Goal: Download file/media

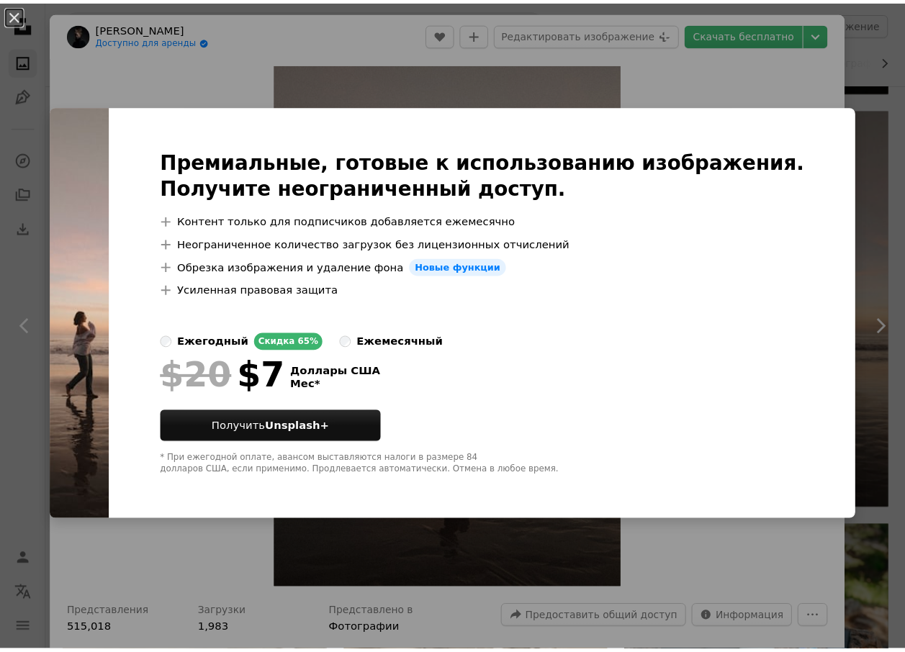
scroll to position [14762, 0]
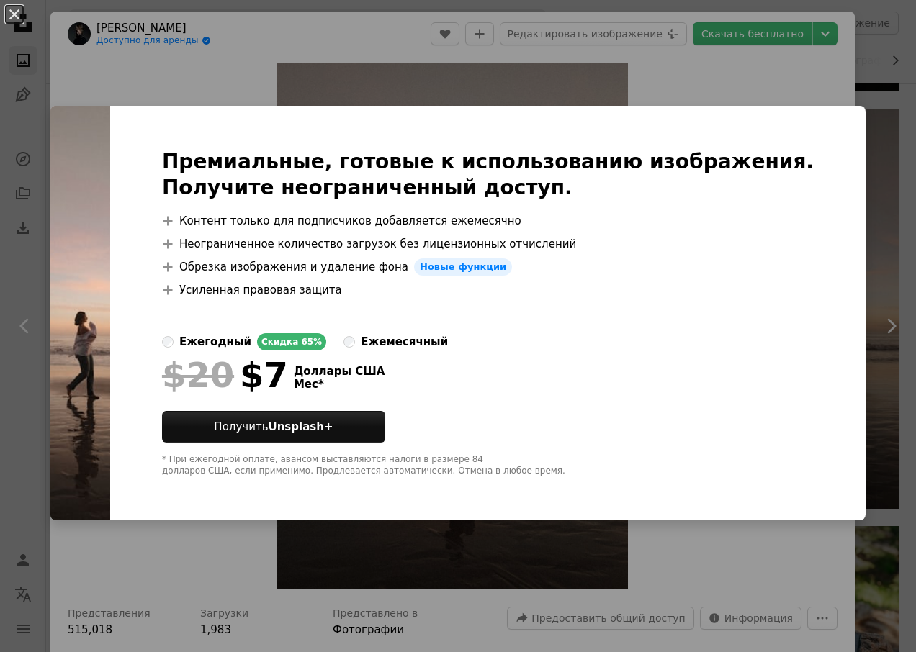
click at [152, 541] on div "An X shape Премиальные, готовые к использованию изображения. Получите неогранич…" at bounding box center [458, 326] width 916 height 652
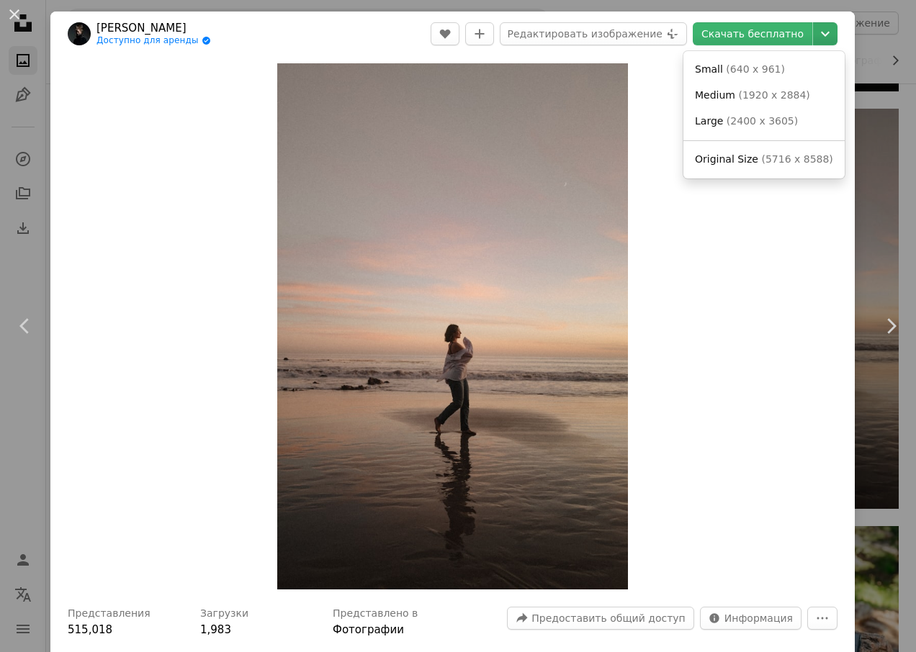
click at [814, 35] on icon "Chevron down" at bounding box center [825, 33] width 23 height 17
click at [669, 92] on span "Средний" at bounding box center [667, 95] width 46 height 12
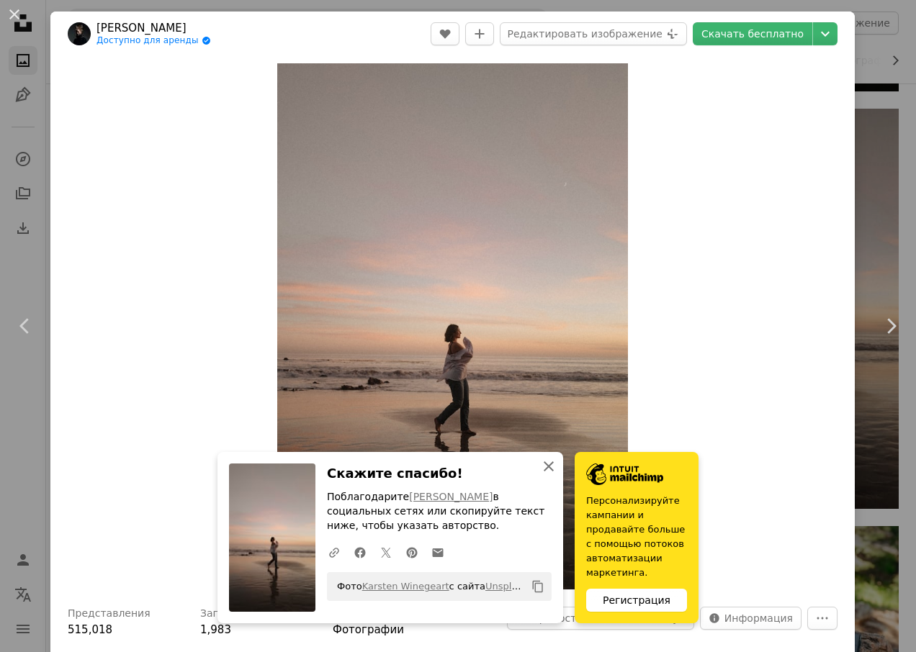
click at [540, 466] on icon "An X shape" at bounding box center [548, 466] width 17 height 17
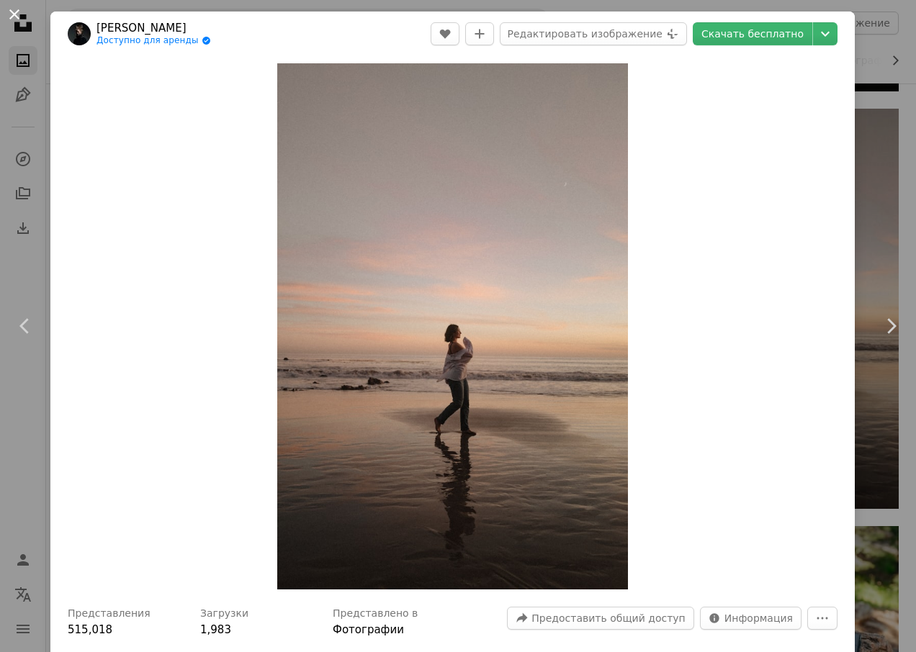
click at [14, 17] on button "An X shape" at bounding box center [14, 14] width 17 height 17
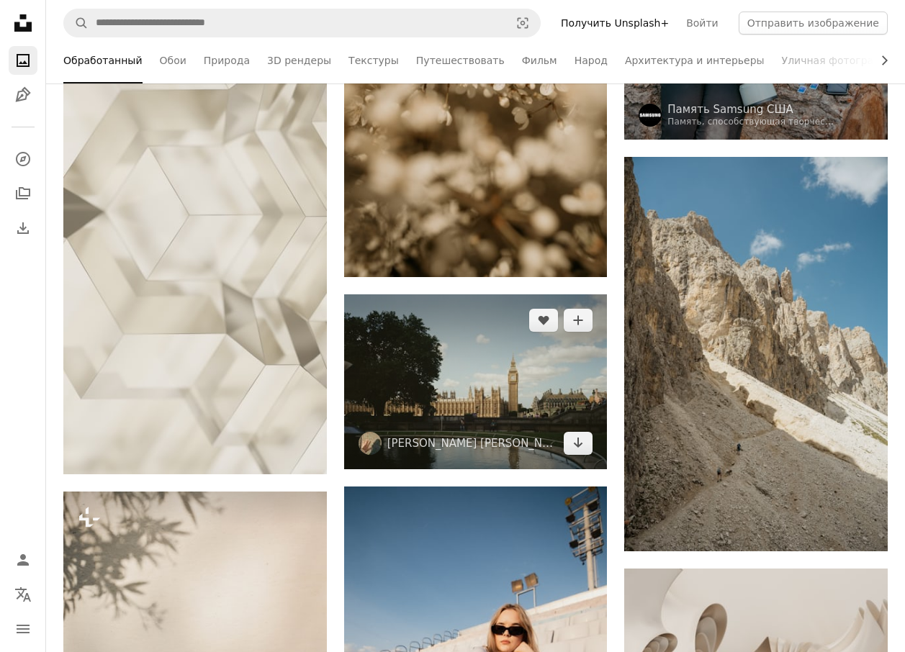
scroll to position [15482, 0]
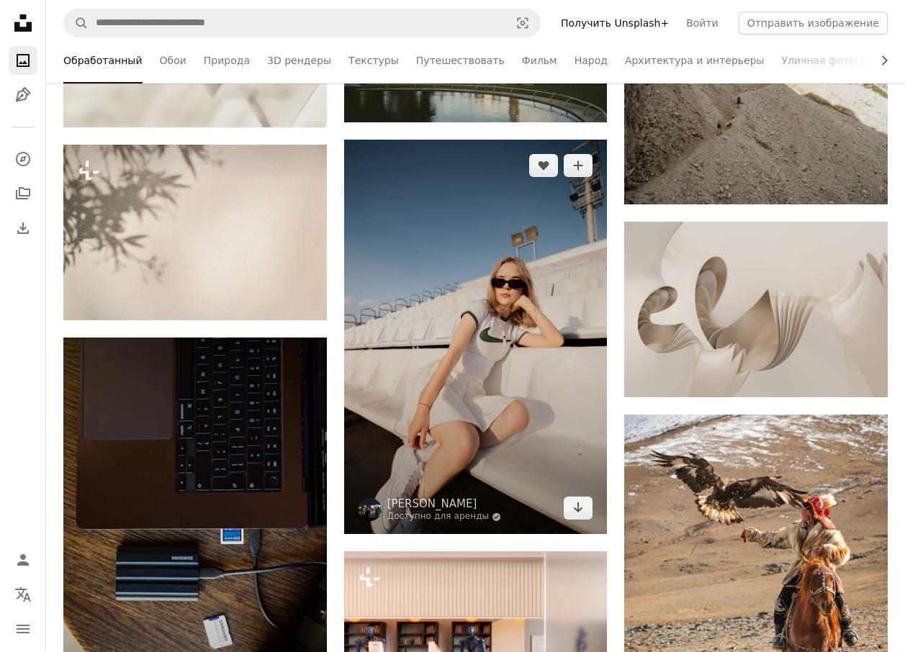
click at [495, 306] on img at bounding box center [476, 337] width 264 height 395
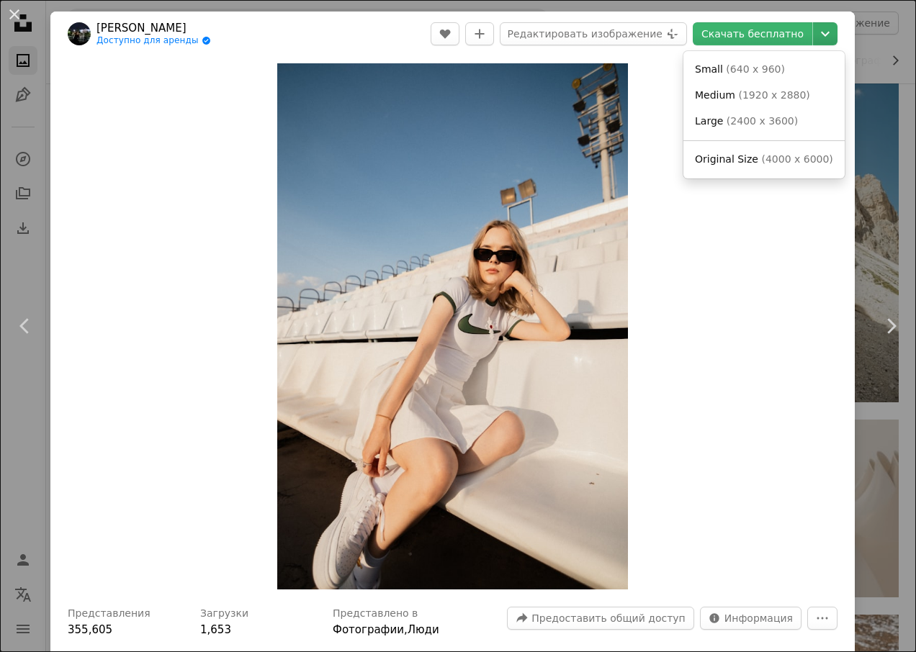
click at [816, 37] on icon "Chevron down" at bounding box center [825, 33] width 23 height 17
click at [705, 96] on span "(1920 x 2880)" at bounding box center [728, 95] width 71 height 12
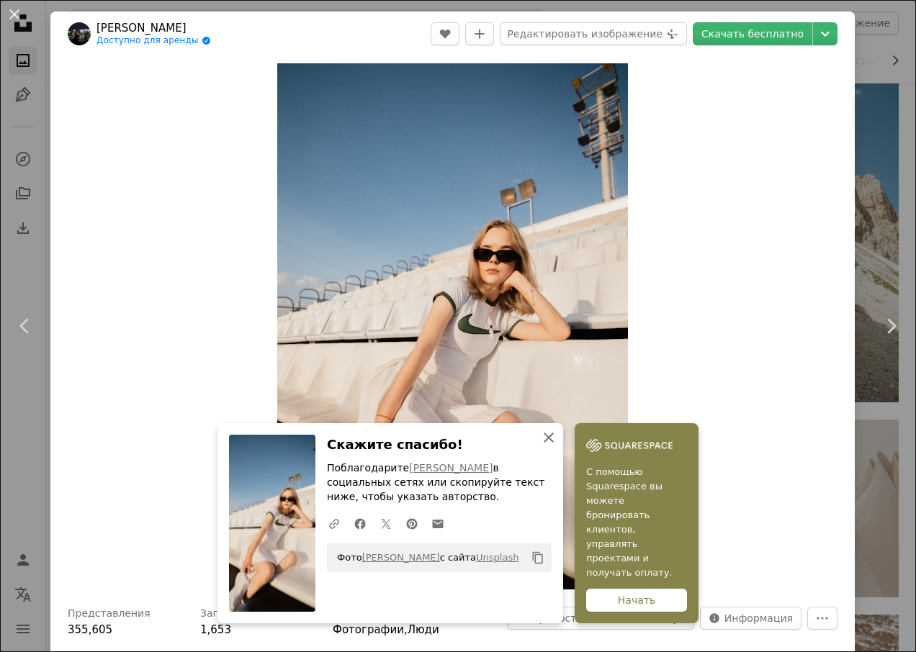
click at [544, 443] on icon "button" at bounding box center [549, 438] width 10 height 10
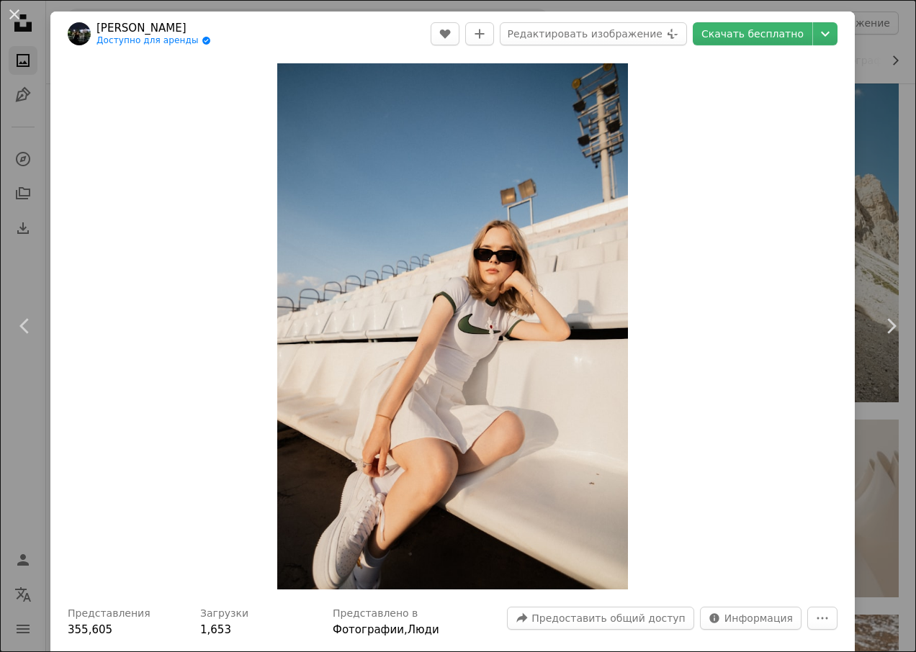
click at [18, 13] on button "An X shape" at bounding box center [14, 14] width 17 height 17
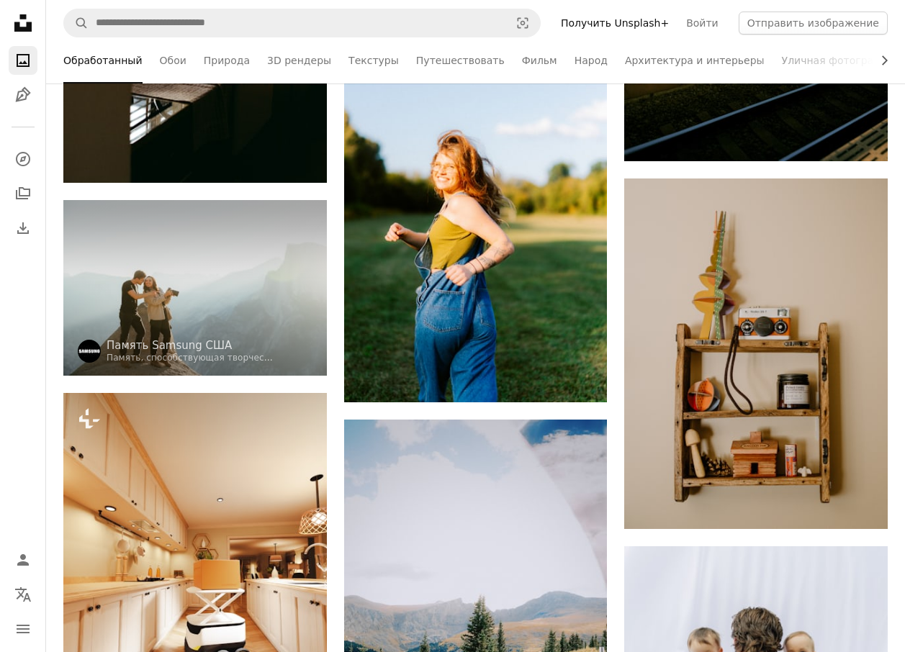
scroll to position [17282, 0]
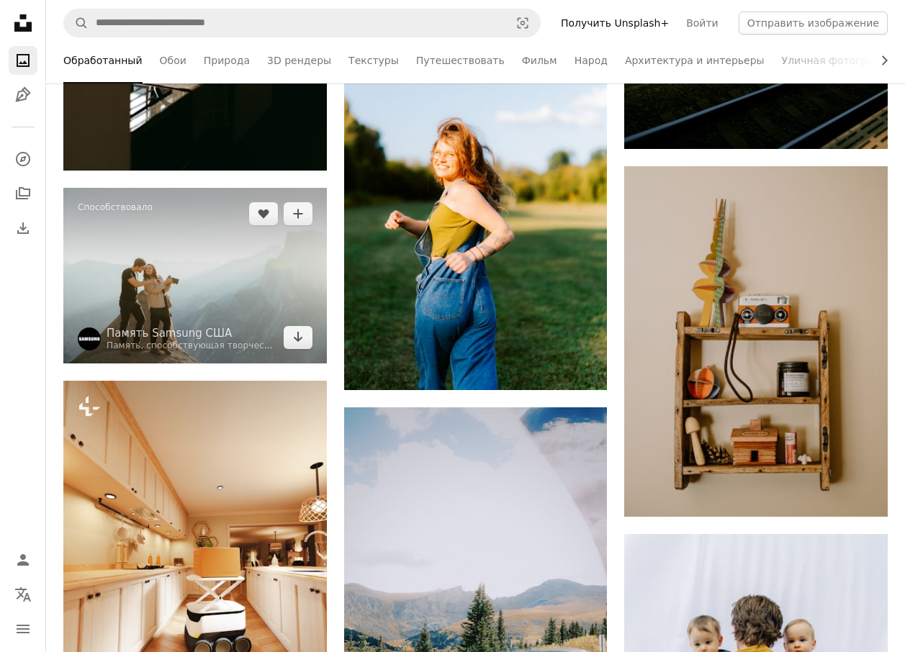
click at [192, 294] on img at bounding box center [195, 276] width 264 height 176
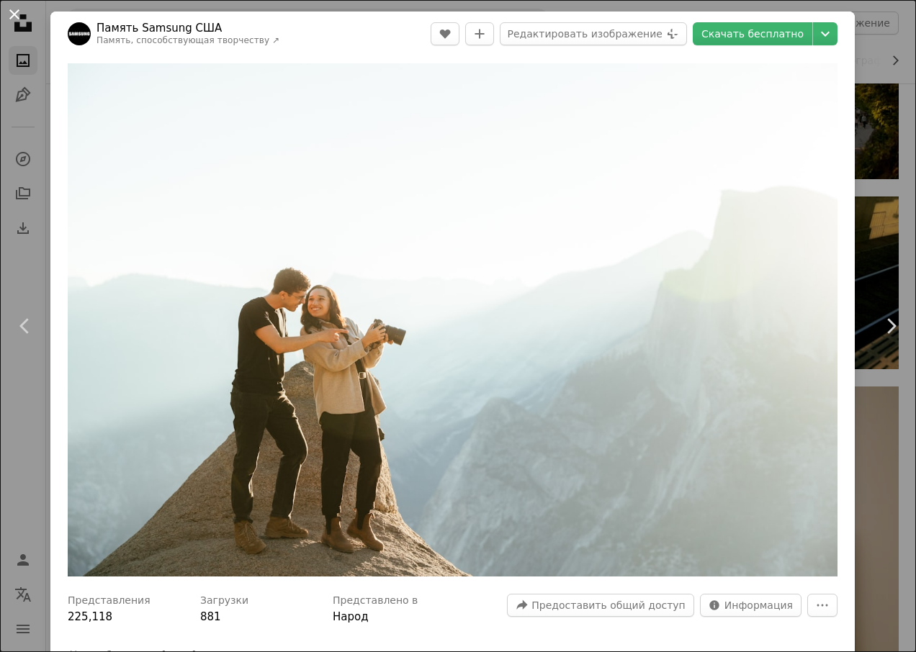
click at [17, 14] on button "An X shape" at bounding box center [14, 14] width 17 height 17
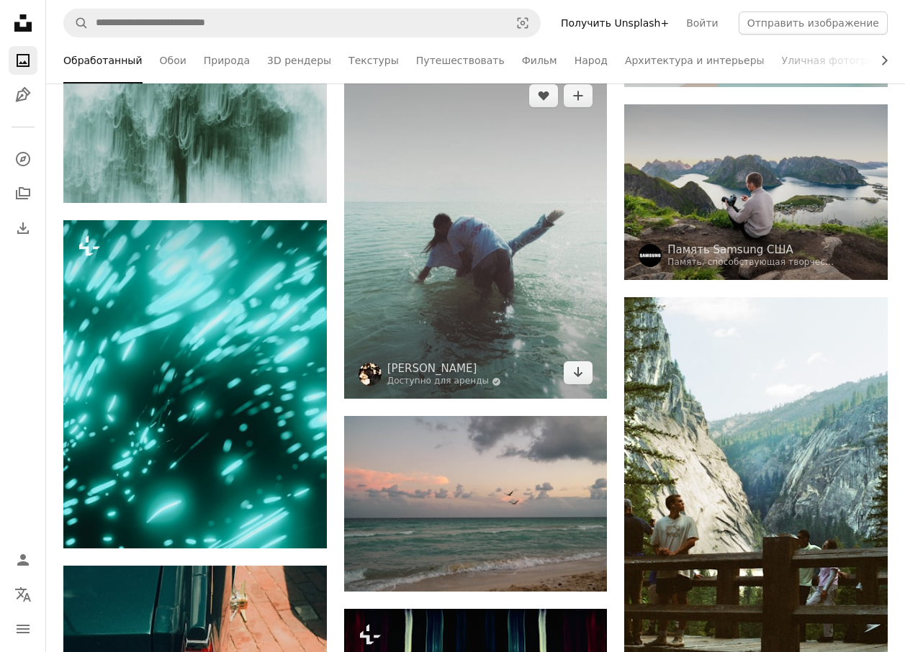
scroll to position [19371, 0]
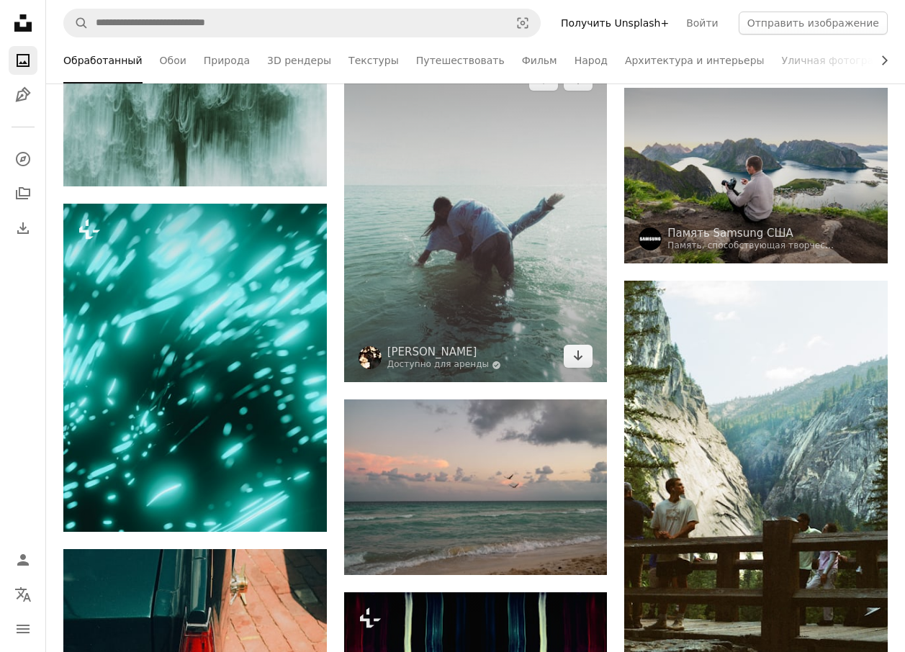
click at [488, 295] on img at bounding box center [476, 217] width 264 height 329
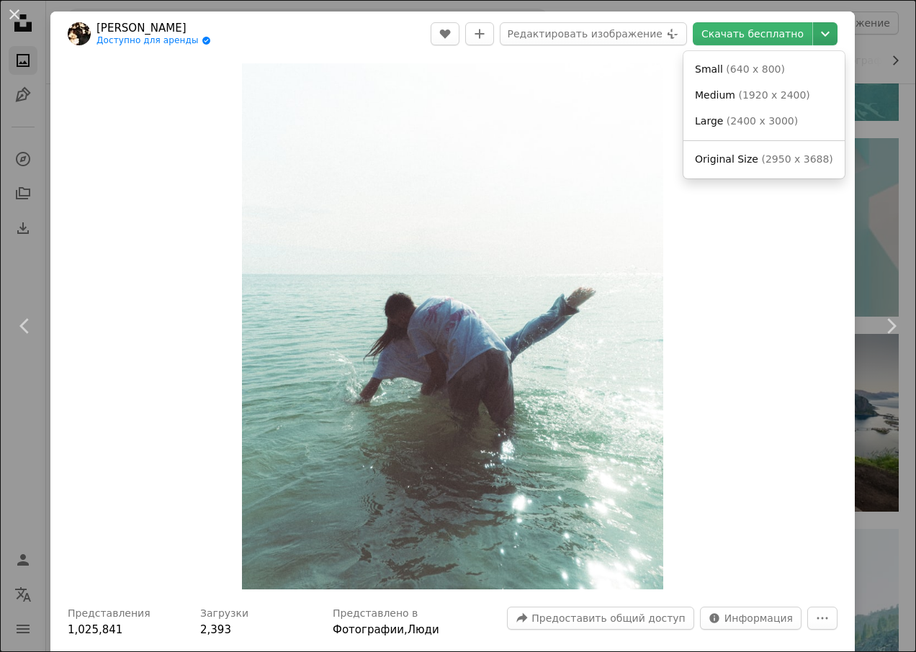
click at [816, 33] on icon "Chevron down" at bounding box center [825, 33] width 23 height 17
click at [665, 93] on span "Средний" at bounding box center [667, 95] width 46 height 12
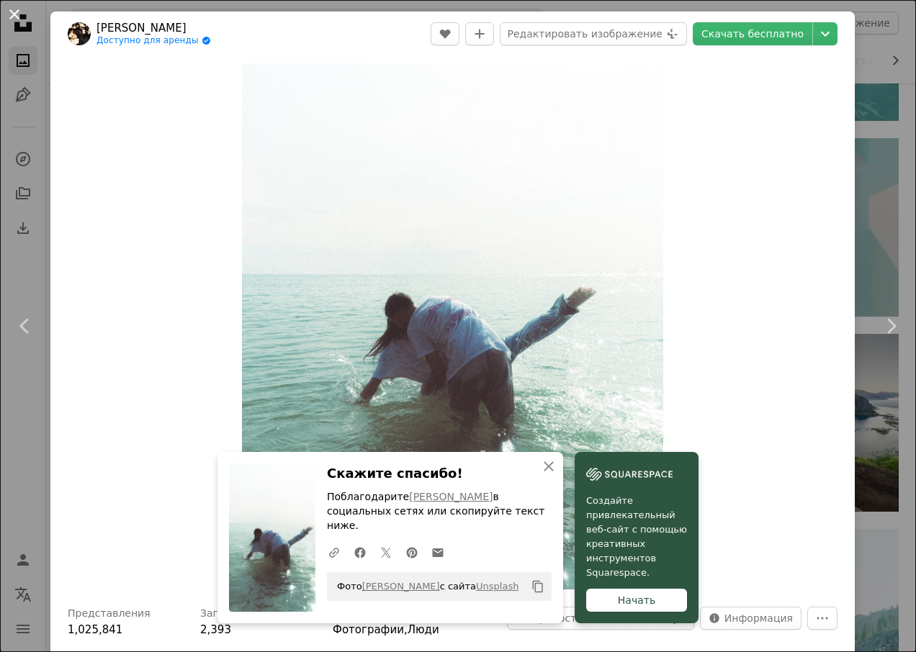
click at [22, 14] on button "An X shape" at bounding box center [14, 14] width 17 height 17
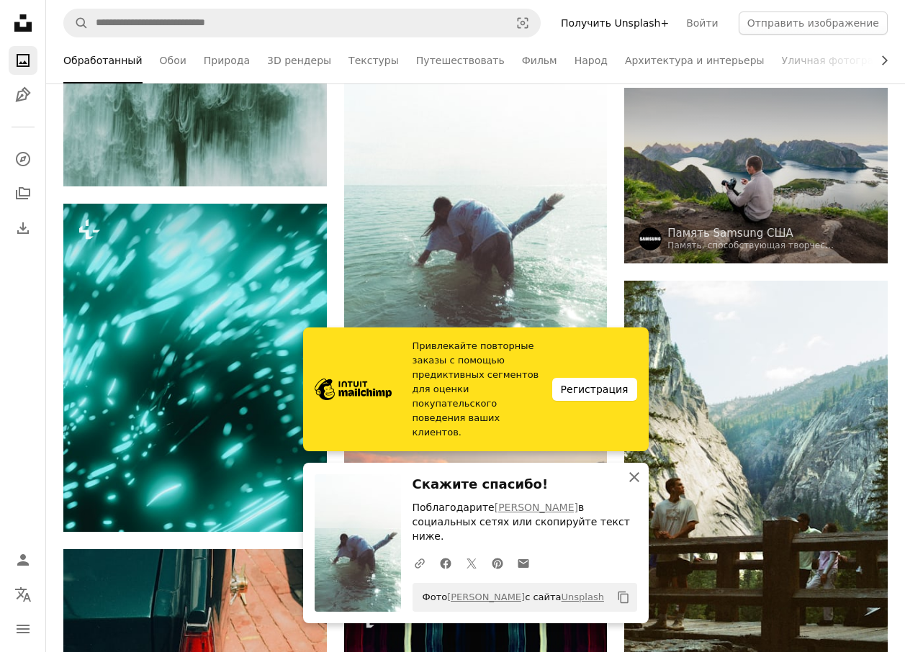
click at [632, 486] on icon "An X shape" at bounding box center [634, 477] width 17 height 17
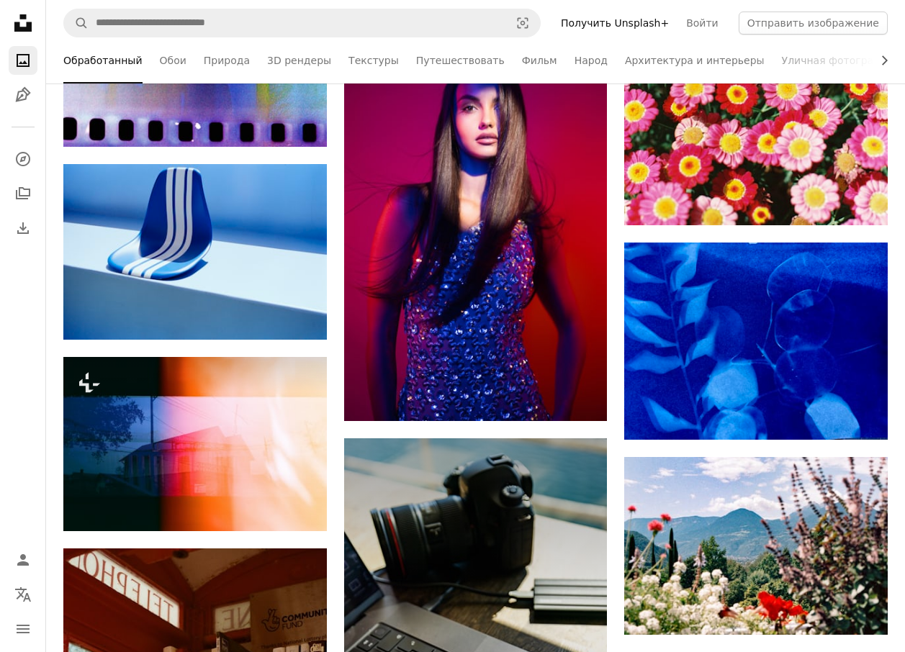
scroll to position [32188, 0]
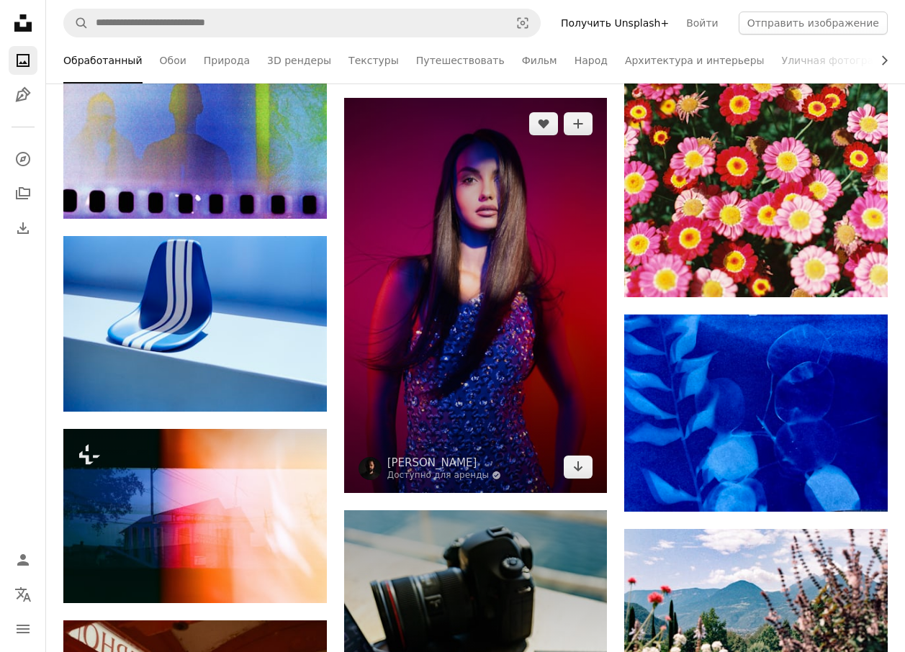
click at [496, 301] on img at bounding box center [476, 295] width 264 height 395
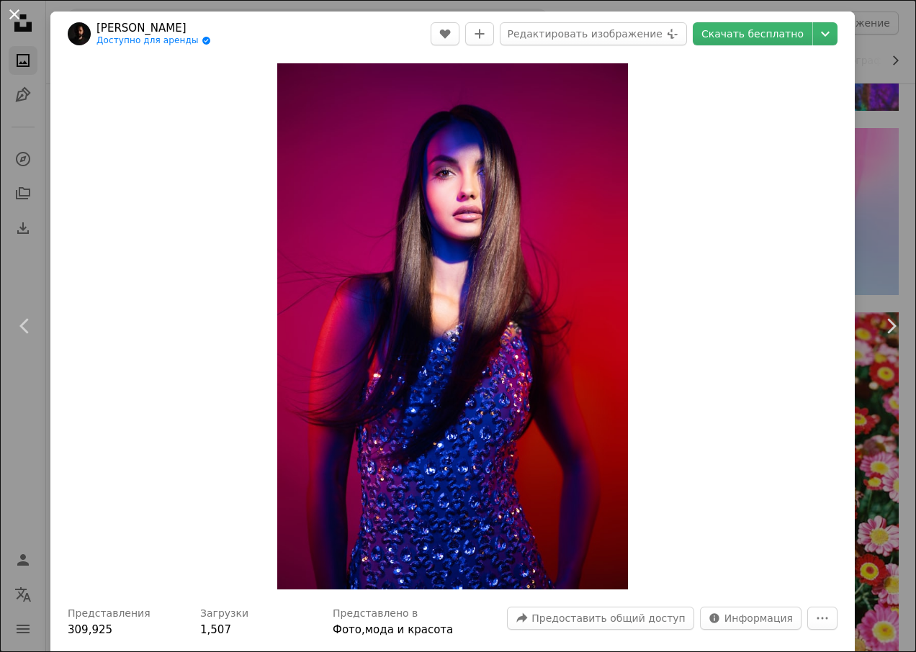
click at [18, 12] on button "An X shape" at bounding box center [14, 14] width 17 height 17
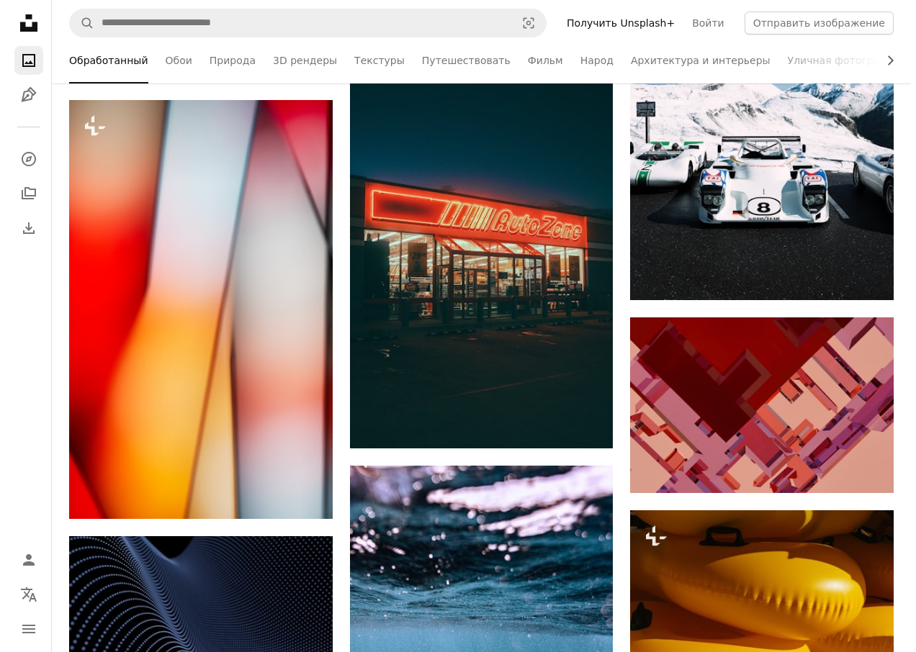
scroll to position [33484, 0]
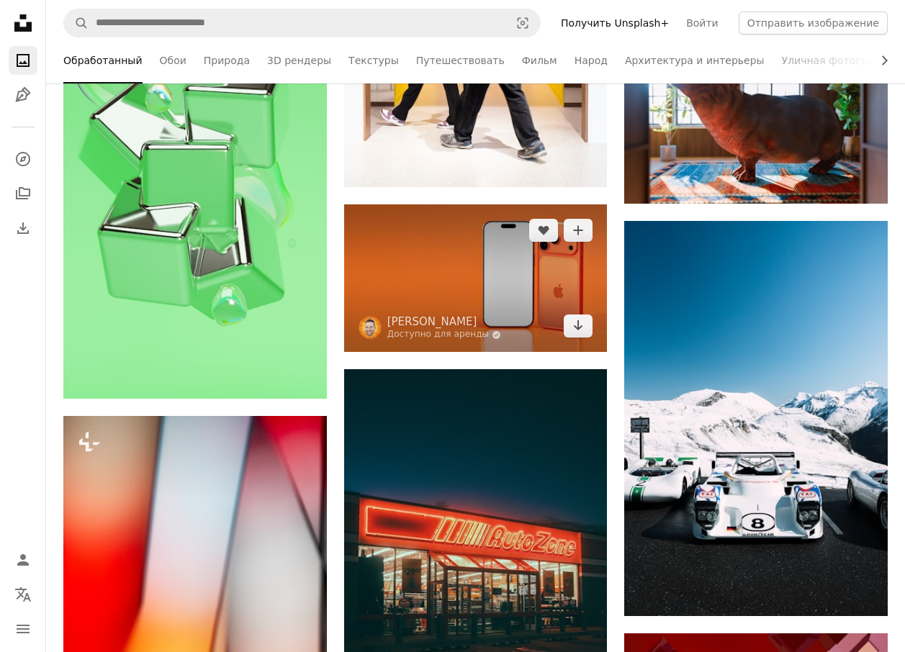
click at [422, 273] on img at bounding box center [476, 279] width 264 height 148
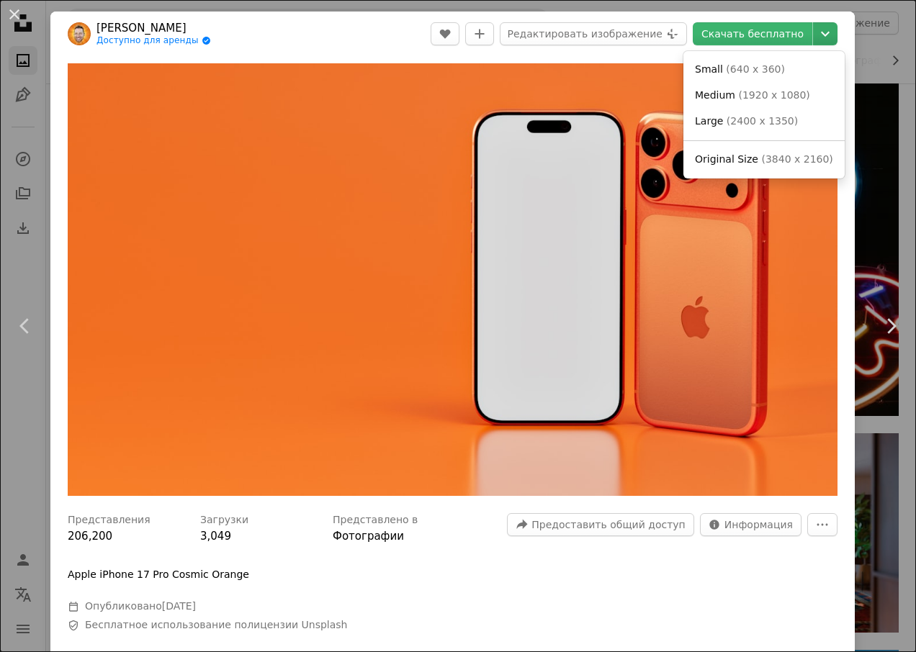
click at [814, 32] on icon "Chevron down" at bounding box center [825, 33] width 23 height 17
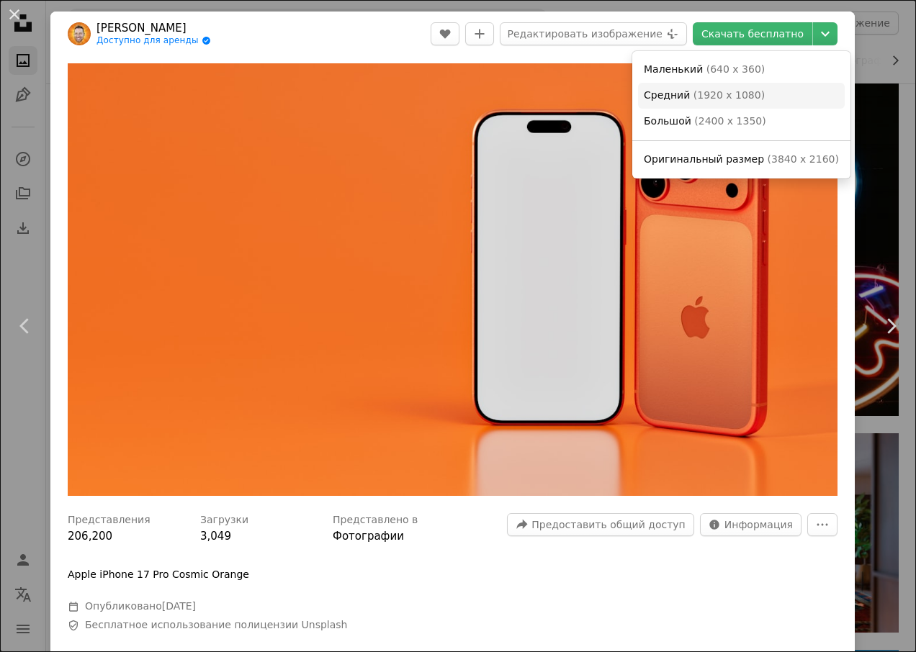
click at [675, 93] on span "Средний" at bounding box center [667, 95] width 46 height 12
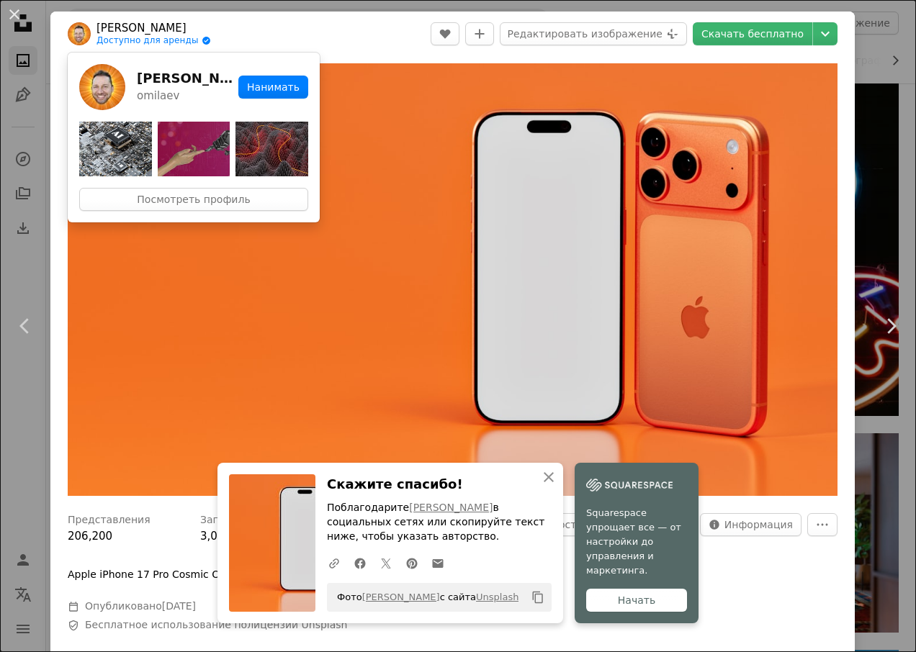
click at [79, 30] on img at bounding box center [79, 33] width 23 height 23
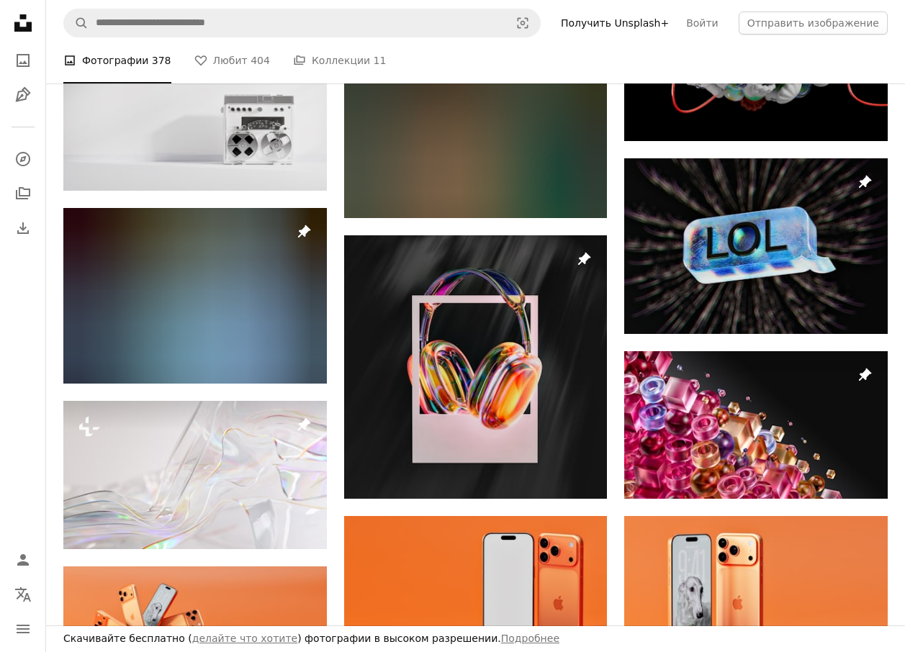
scroll to position [288, 0]
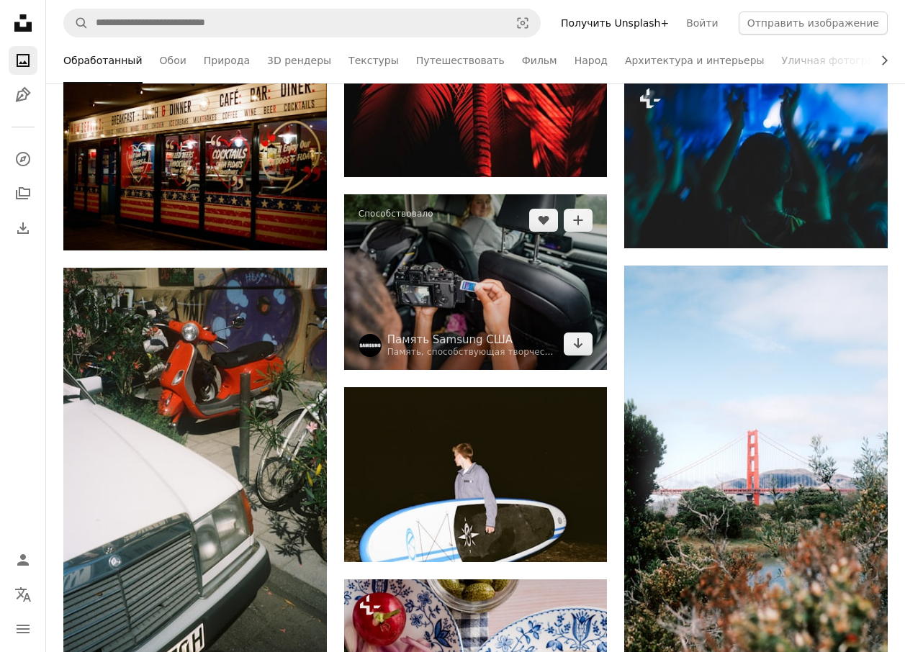
scroll to position [35069, 0]
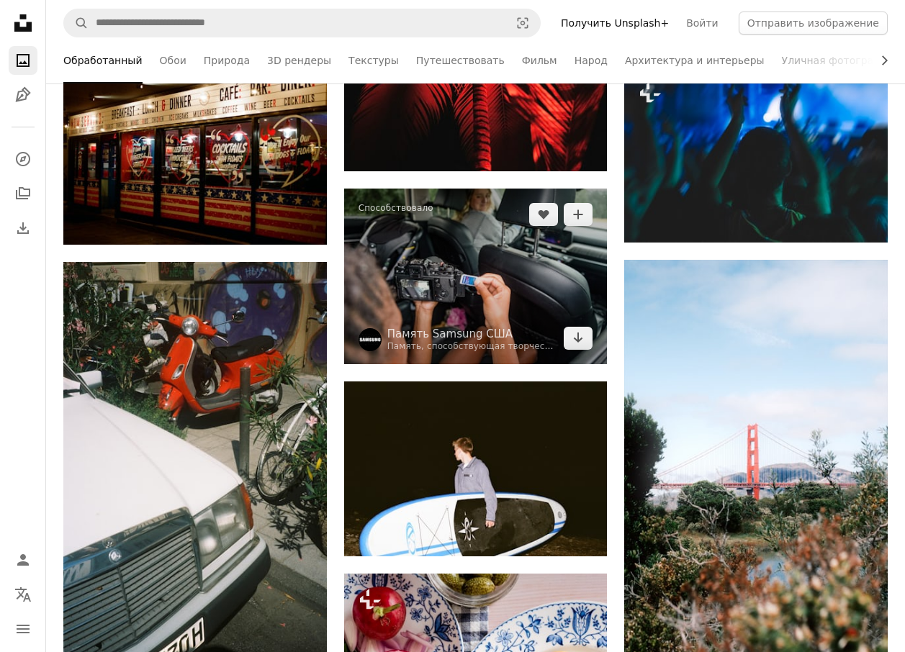
click at [439, 302] on img at bounding box center [476, 277] width 264 height 176
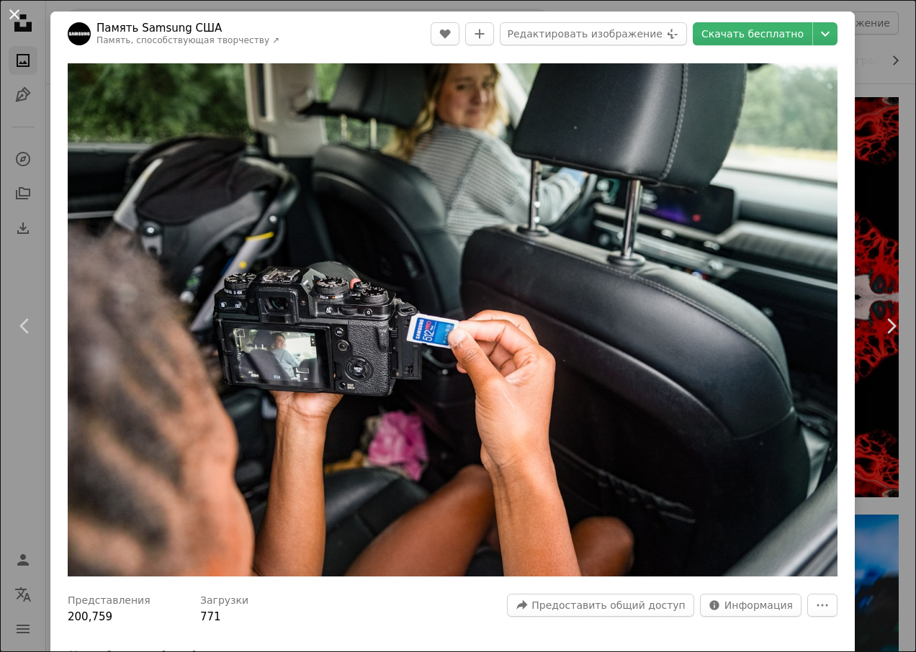
click at [17, 19] on button "An X shape" at bounding box center [14, 14] width 17 height 17
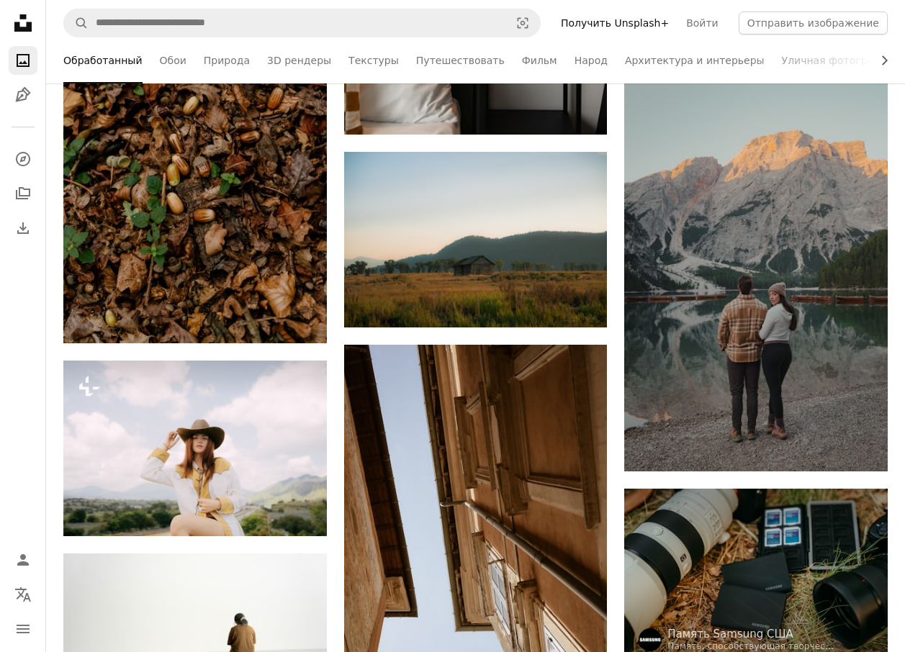
scroll to position [41189, 0]
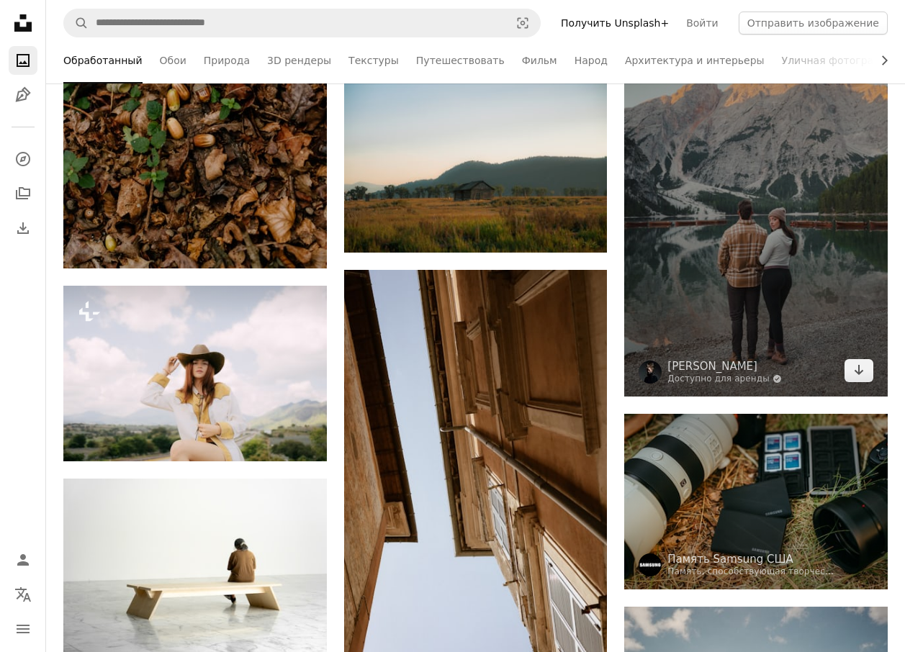
click at [731, 269] on img at bounding box center [756, 198] width 264 height 395
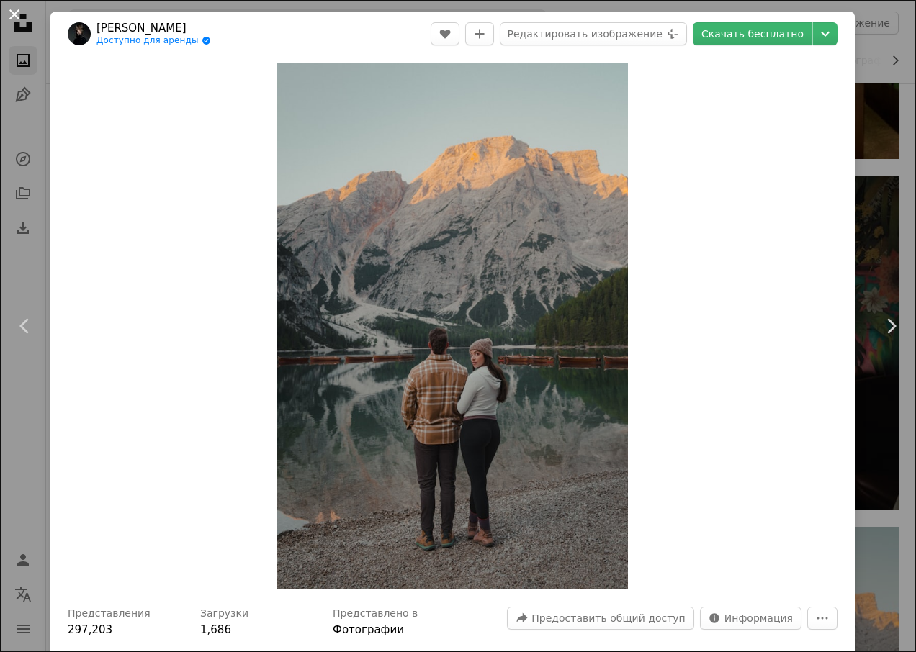
click at [17, 13] on button "An X shape" at bounding box center [14, 14] width 17 height 17
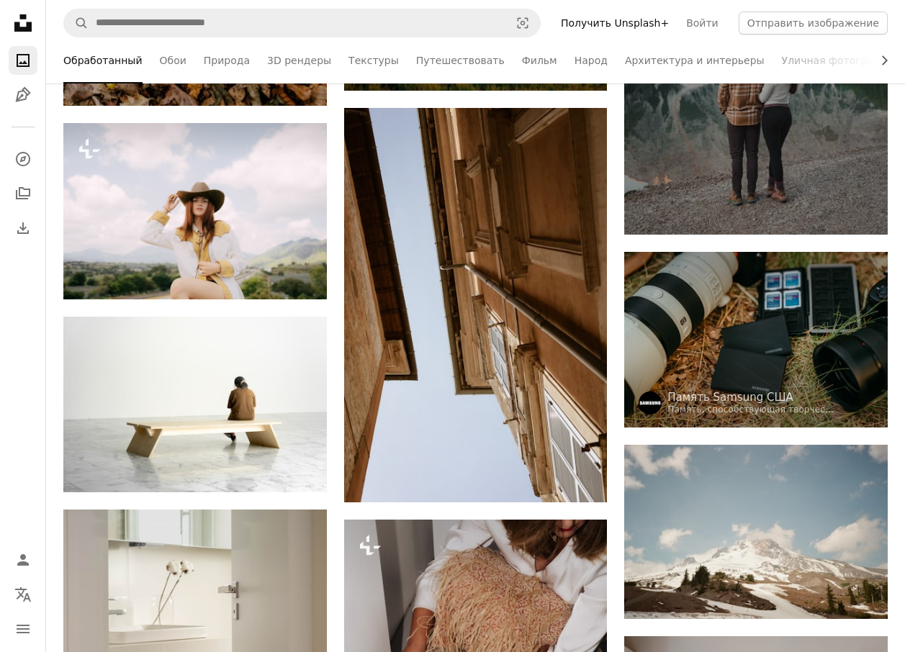
scroll to position [41405, 0]
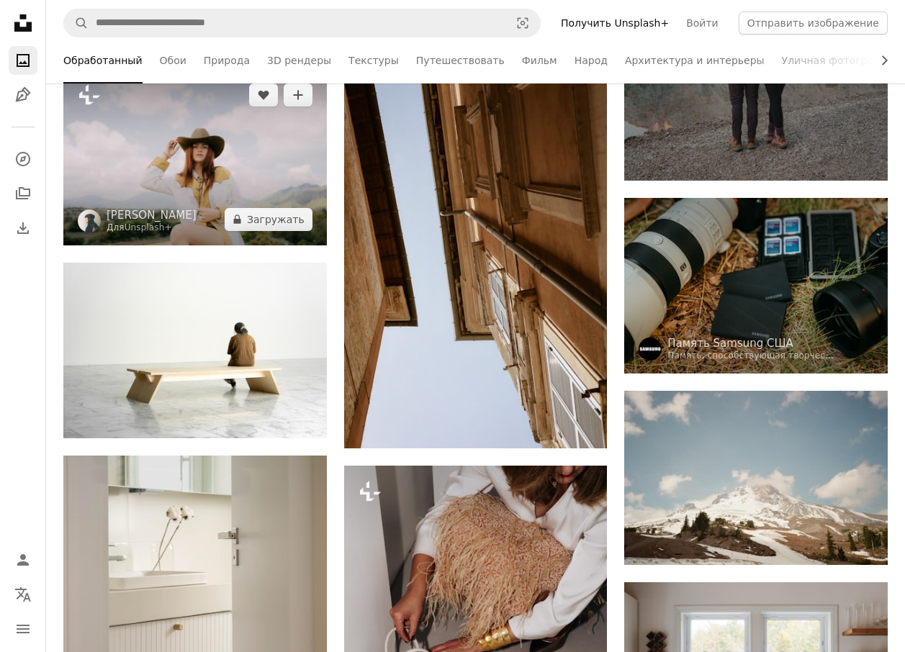
click at [228, 162] on img at bounding box center [195, 157] width 264 height 176
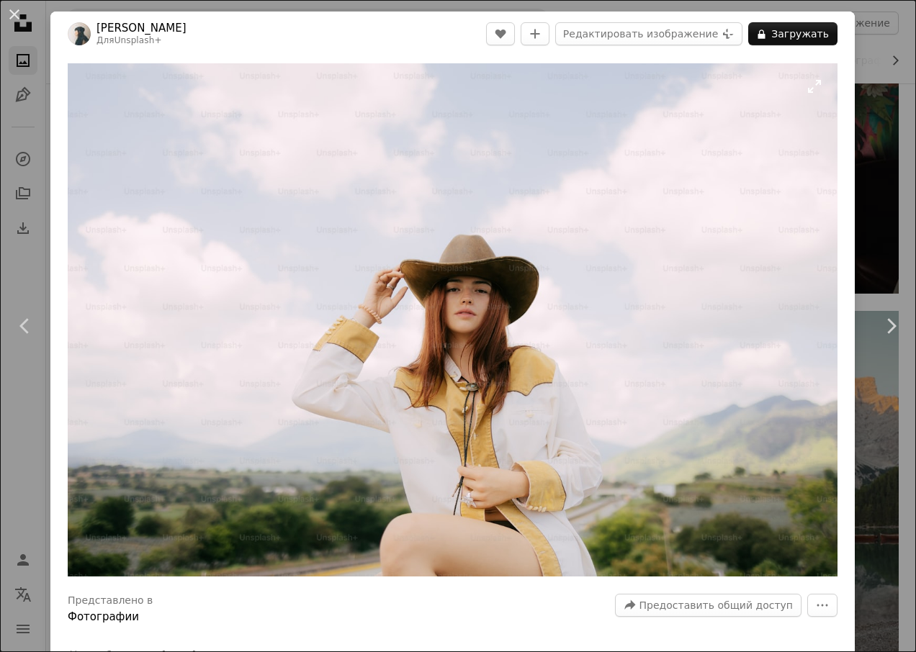
click at [711, 256] on img "Увеличьте это изображение" at bounding box center [453, 319] width 770 height 513
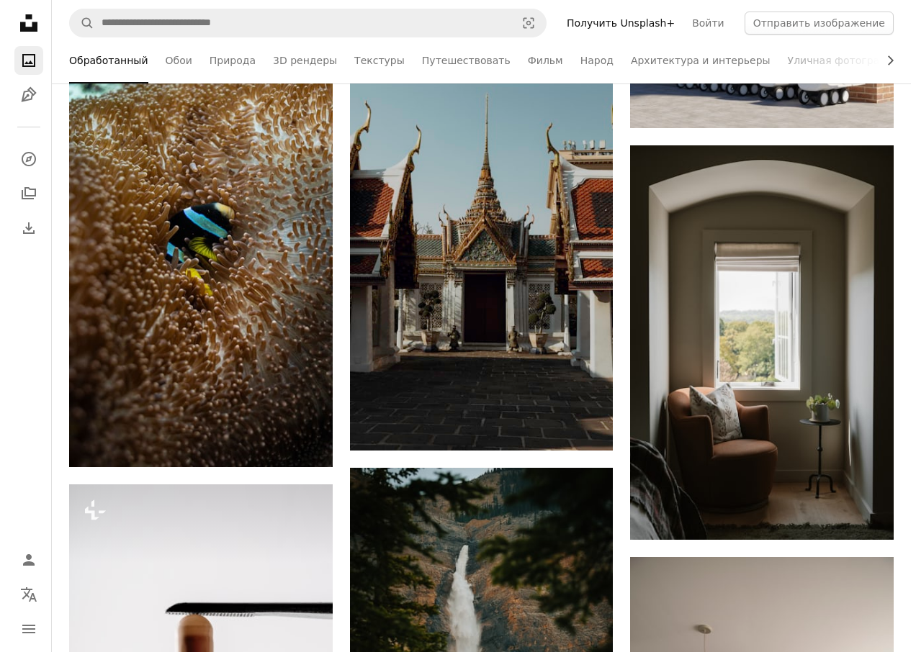
scroll to position [43062, 0]
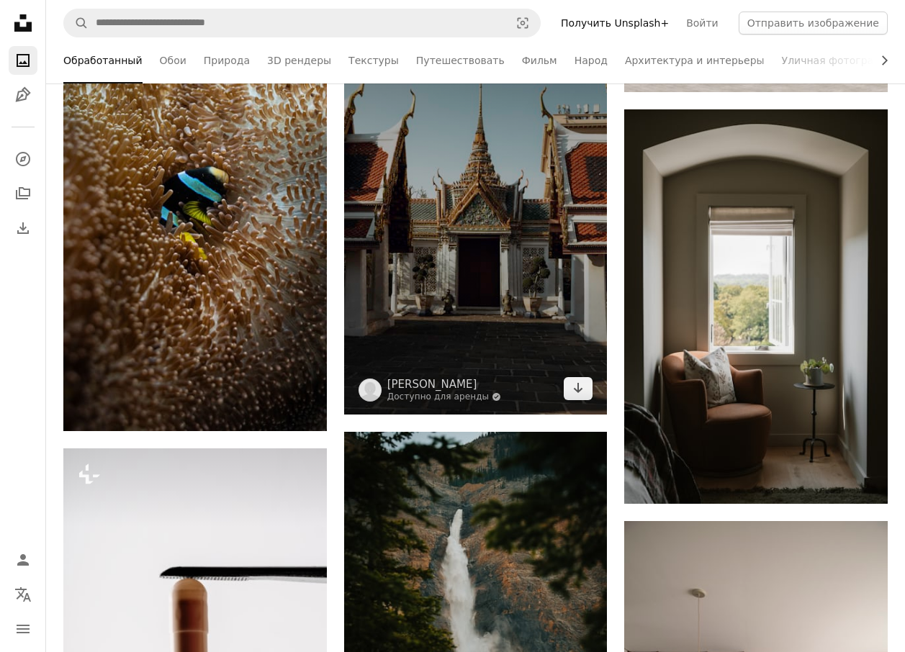
click at [472, 300] on img at bounding box center [476, 216] width 264 height 395
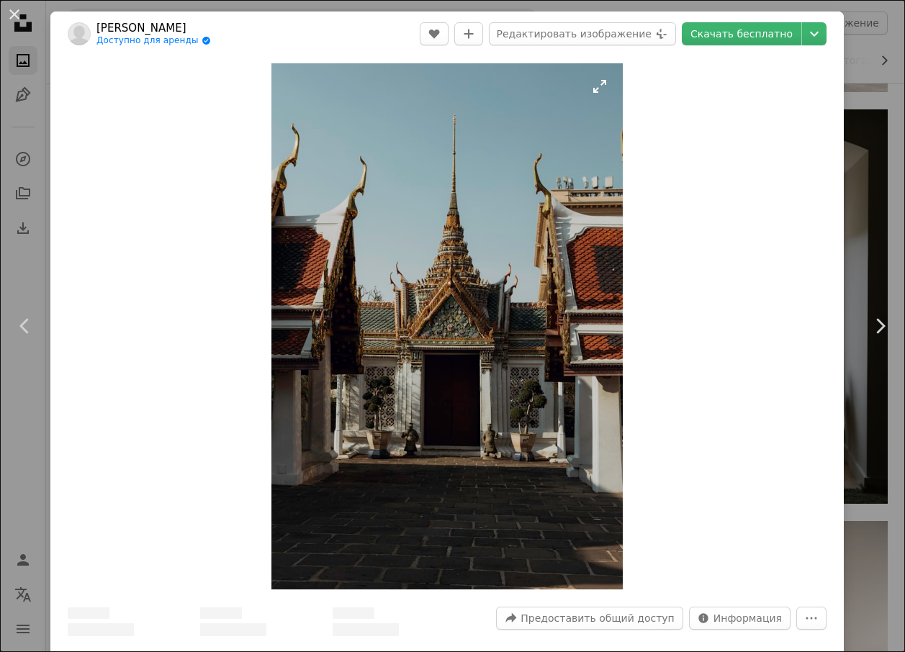
click at [472, 300] on img "Увеличьте это изображение" at bounding box center [446, 326] width 351 height 526
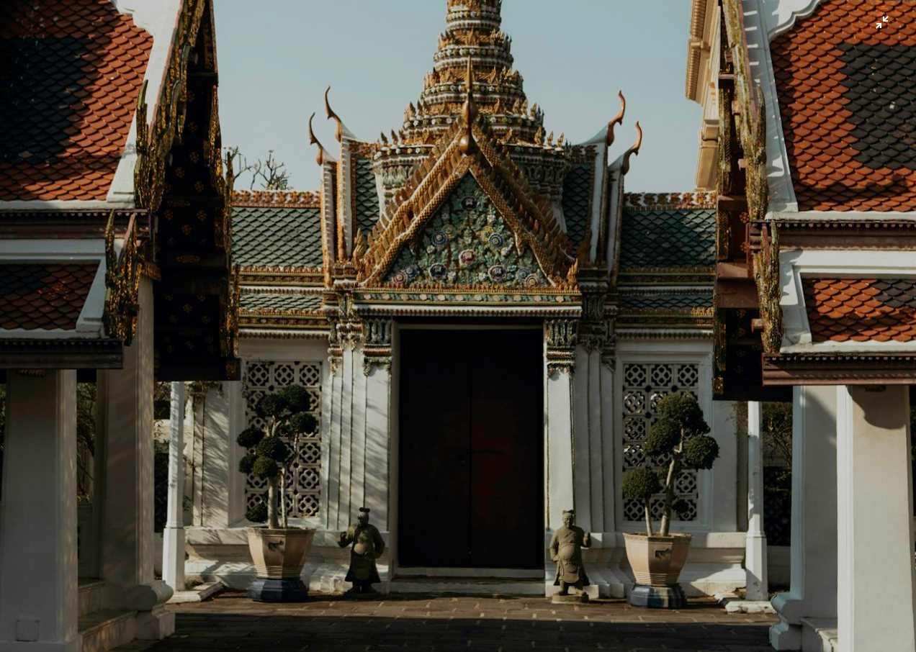
scroll to position [490, 0]
